Goal: Task Accomplishment & Management: Use online tool/utility

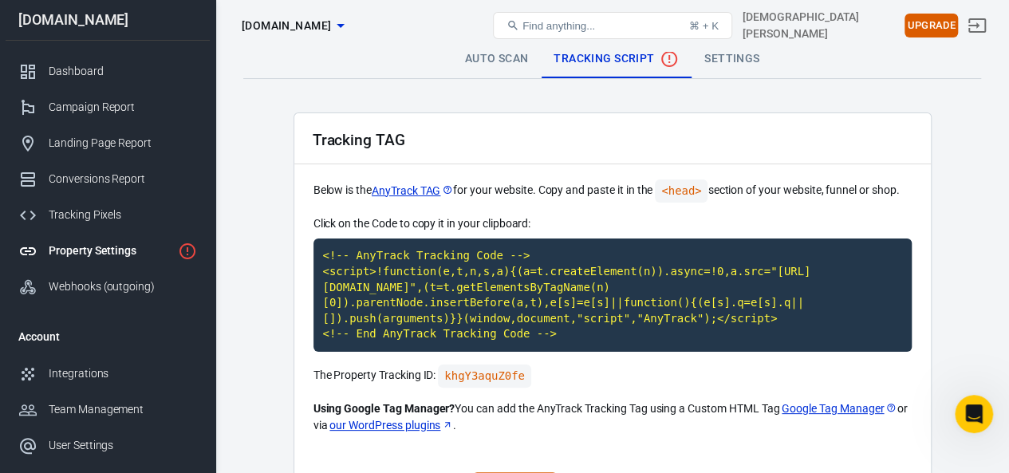
click at [516, 54] on link "Auto Scan" at bounding box center [496, 59] width 89 height 38
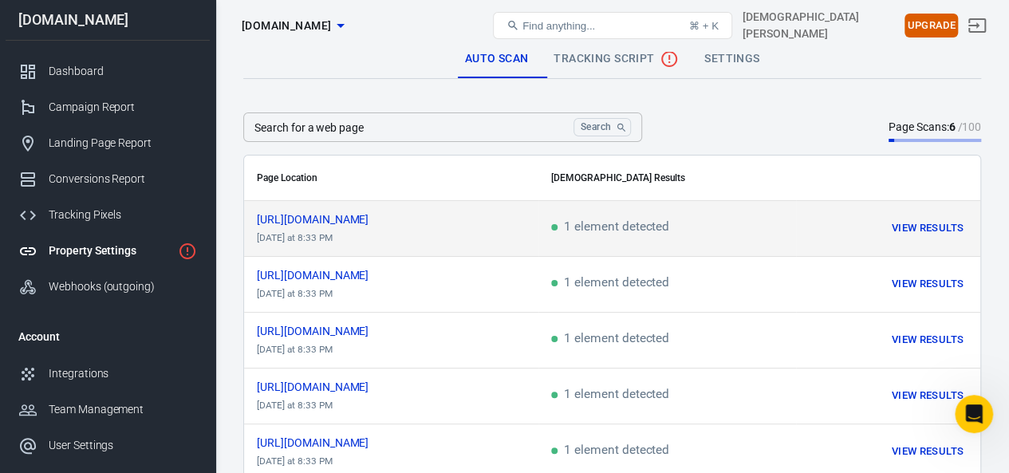
click at [949, 236] on button "View Results" at bounding box center [928, 228] width 80 height 25
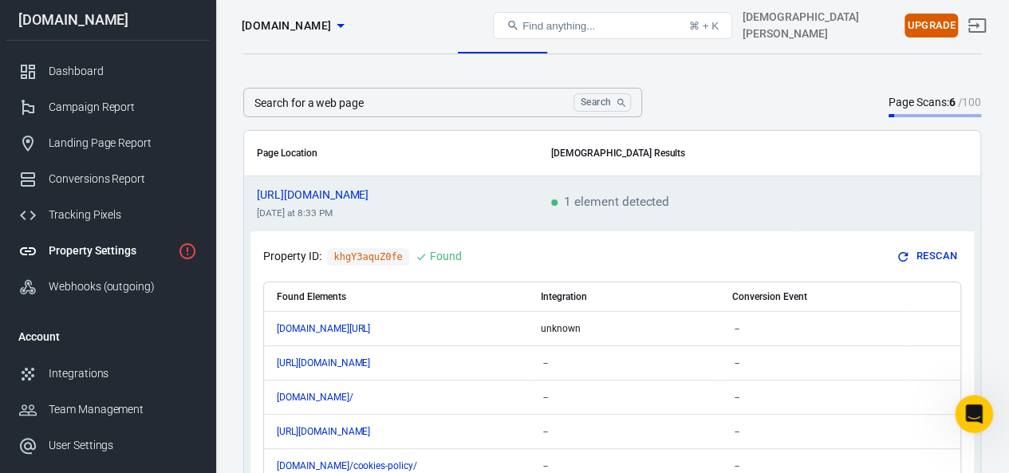
scroll to position [35, 0]
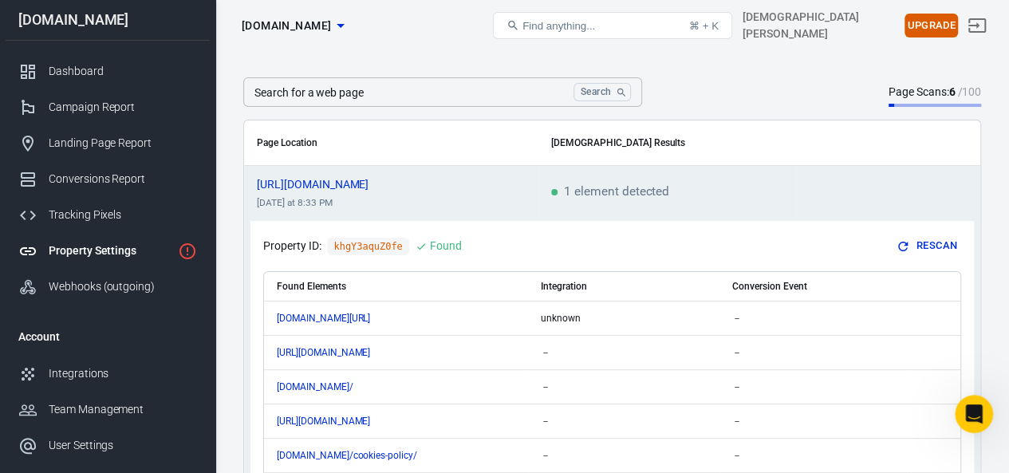
click at [938, 253] on button "Rescan" at bounding box center [928, 246] width 68 height 25
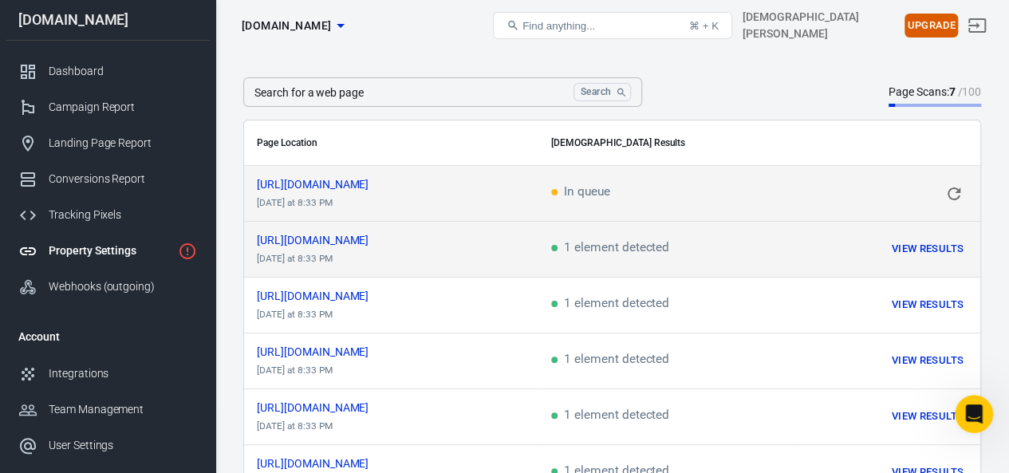
click at [930, 250] on button "View Results" at bounding box center [928, 249] width 80 height 25
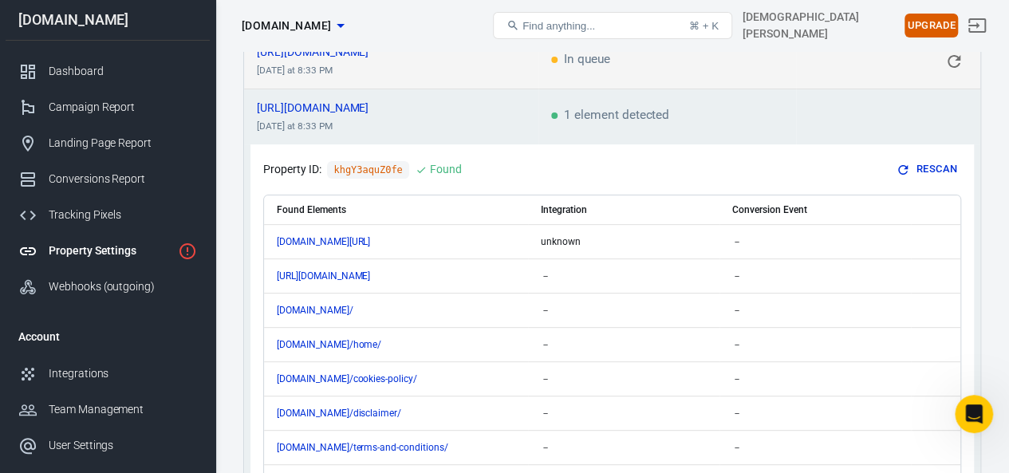
scroll to position [166, 0]
click at [946, 168] on button "Rescan" at bounding box center [928, 171] width 68 height 25
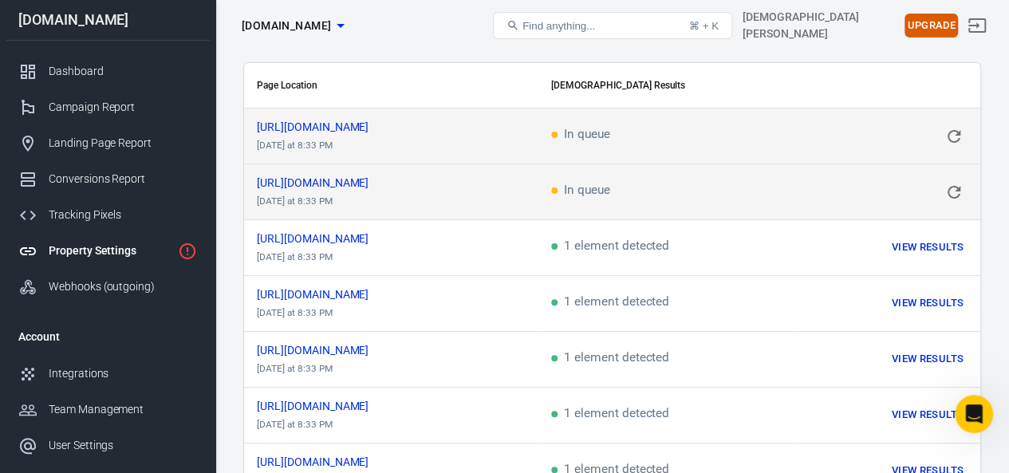
scroll to position [0, 0]
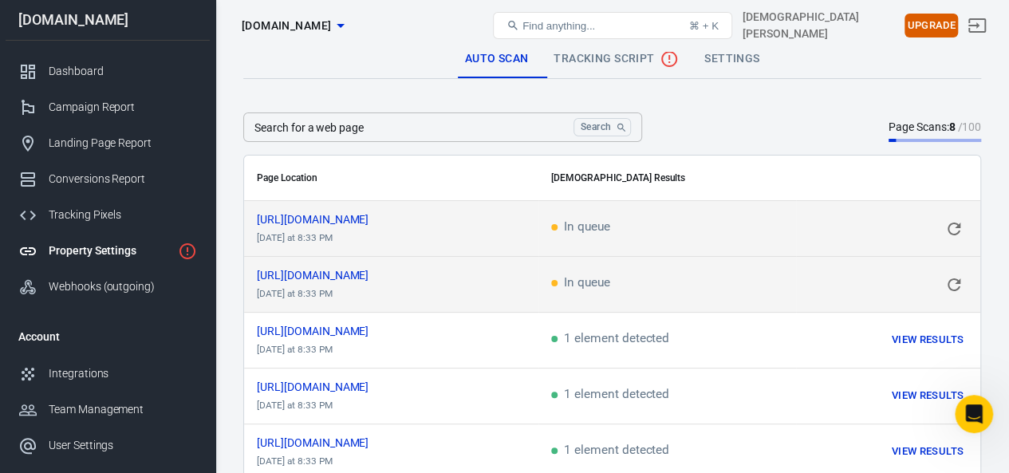
click at [740, 61] on link "Settings" at bounding box center [732, 59] width 81 height 38
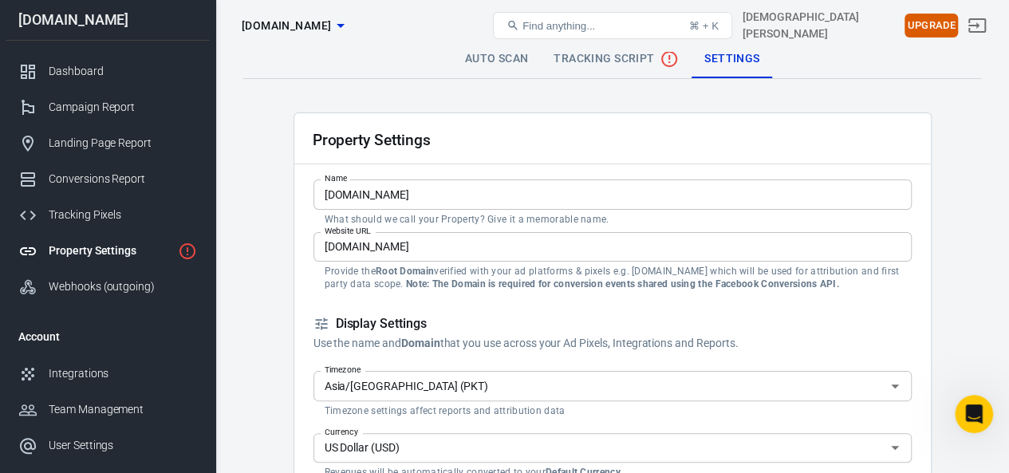
click at [639, 54] on span "Tracking Script" at bounding box center [616, 58] width 125 height 19
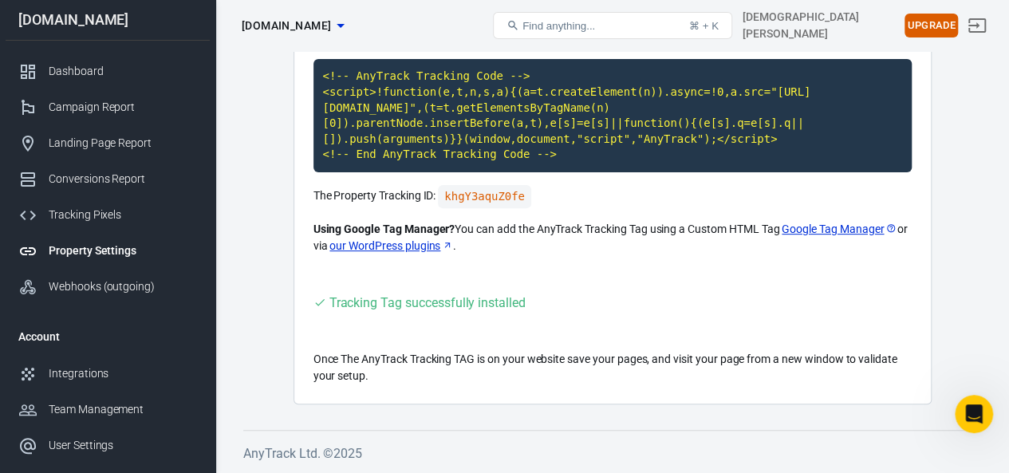
scroll to position [178, 0]
